Goal: Transaction & Acquisition: Purchase product/service

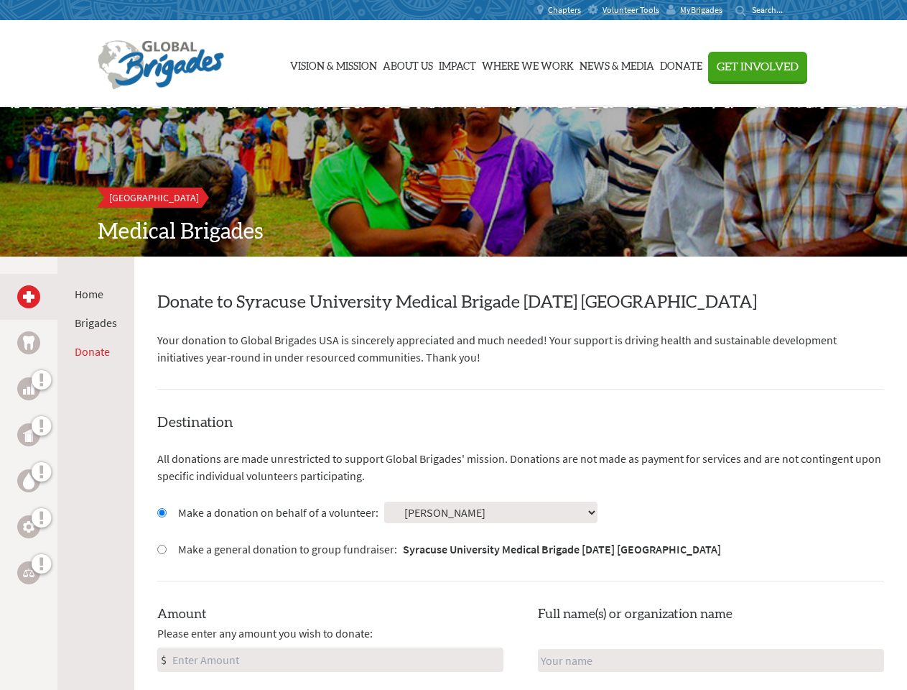
click at [793, 10] on div "Search for:" at bounding box center [764, 9] width 57 height 11
click at [799, 66] on span "Get Involved" at bounding box center [758, 66] width 82 height 11
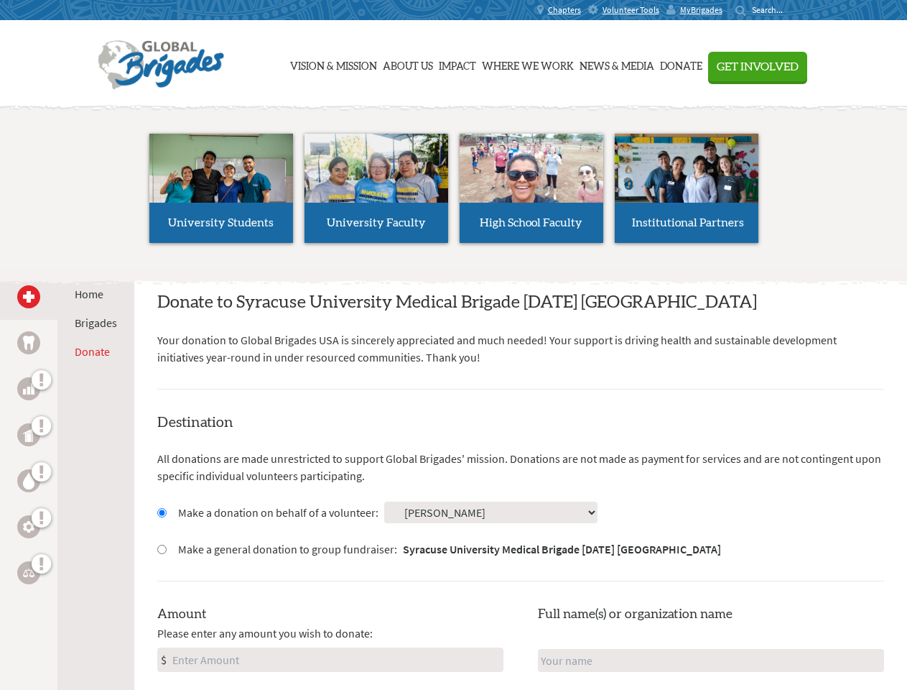
click at [454, 182] on li "High School Faculty" at bounding box center [531, 188] width 155 height 132
click at [67, 473] on div "Home Brigades Donate" at bounding box center [95, 601] width 77 height 690
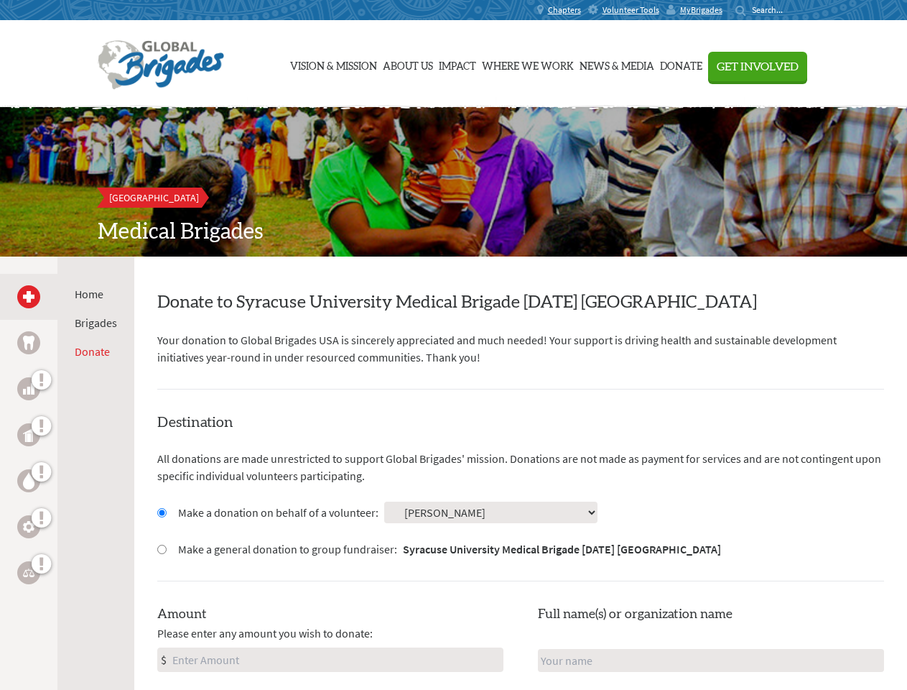
click at [161, 512] on input "Make a donation on behalf of a volunteer:" at bounding box center [161, 512] width 9 height 9
click at [161, 549] on input "Make a general donation to group fundraiser: Syracuse University Medical Brigad…" at bounding box center [161, 549] width 9 height 9
radio input "true"
